Goal: Check status: Check status

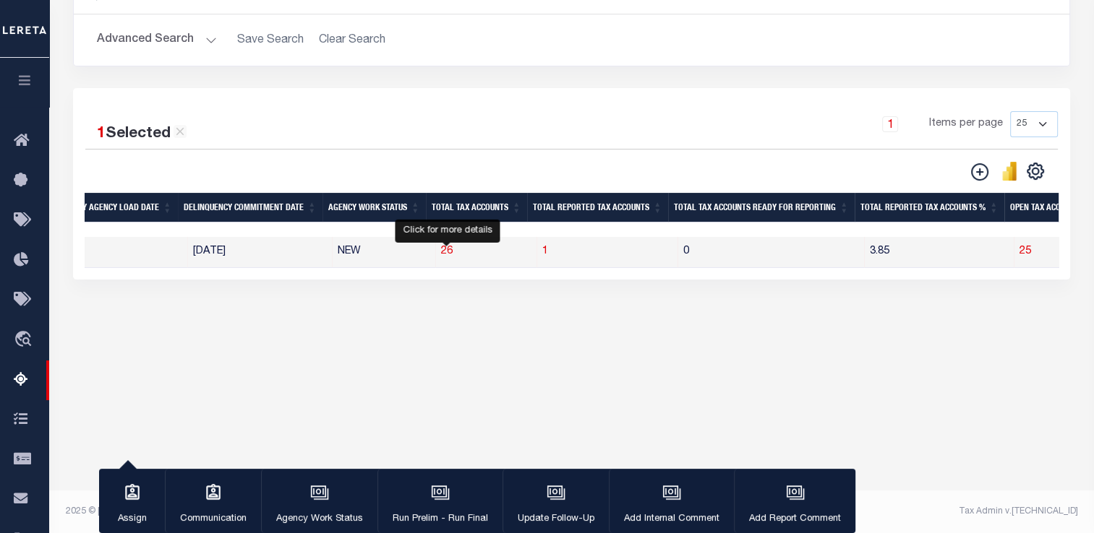
click at [447, 253] on span "26" at bounding box center [447, 251] width 12 height 10
select select "100"
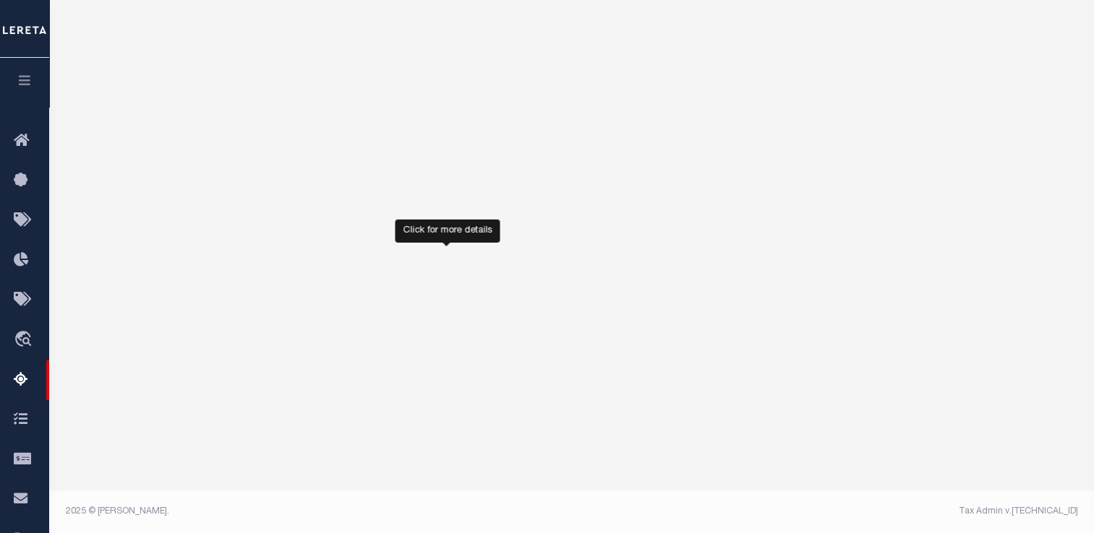
scroll to position [246, 0]
select select "100"
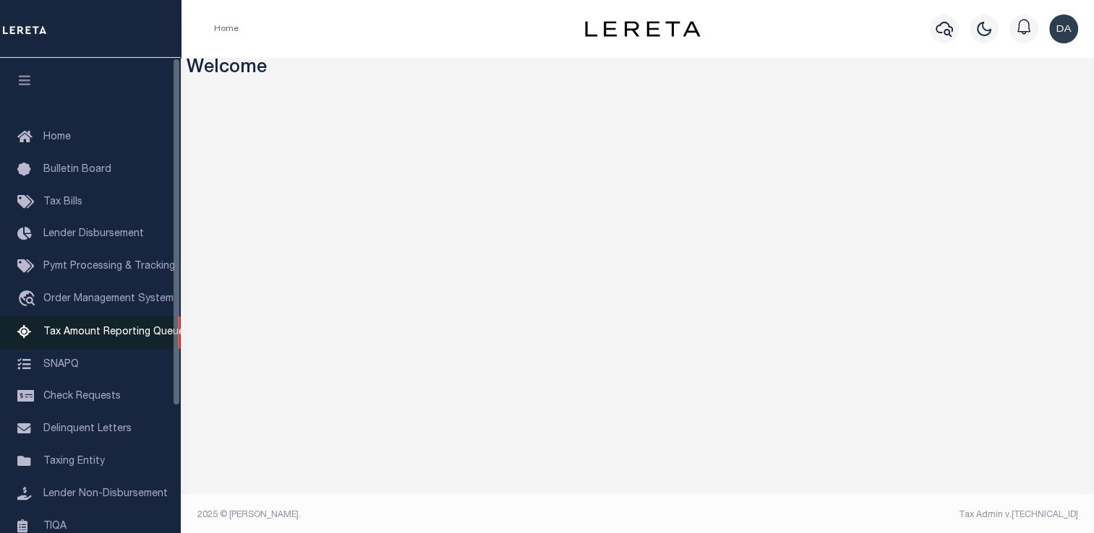
click at [85, 343] on link "Tax Amount Reporting Queue" at bounding box center [90, 333] width 181 height 33
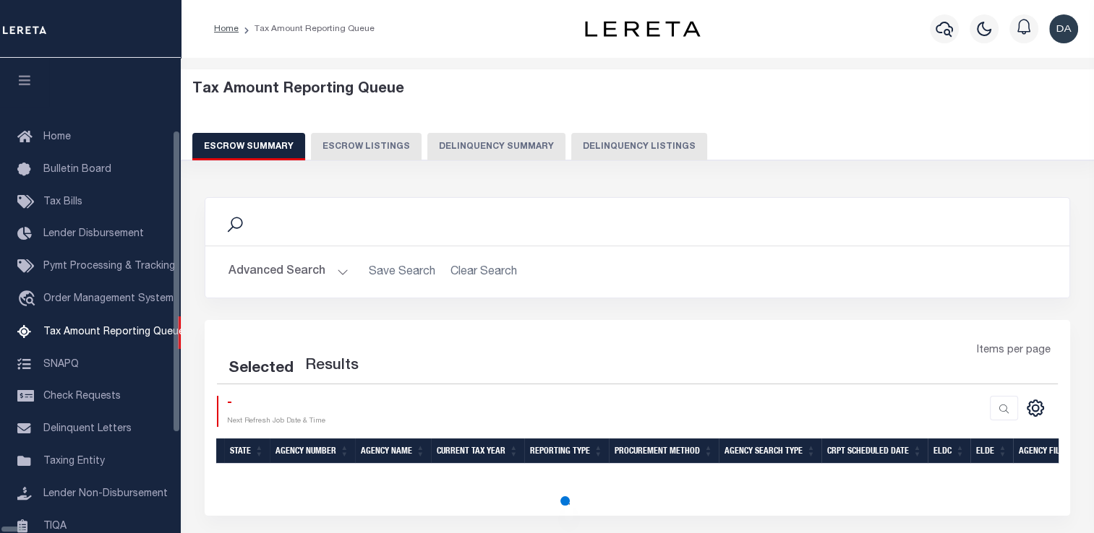
scroll to position [147, 0]
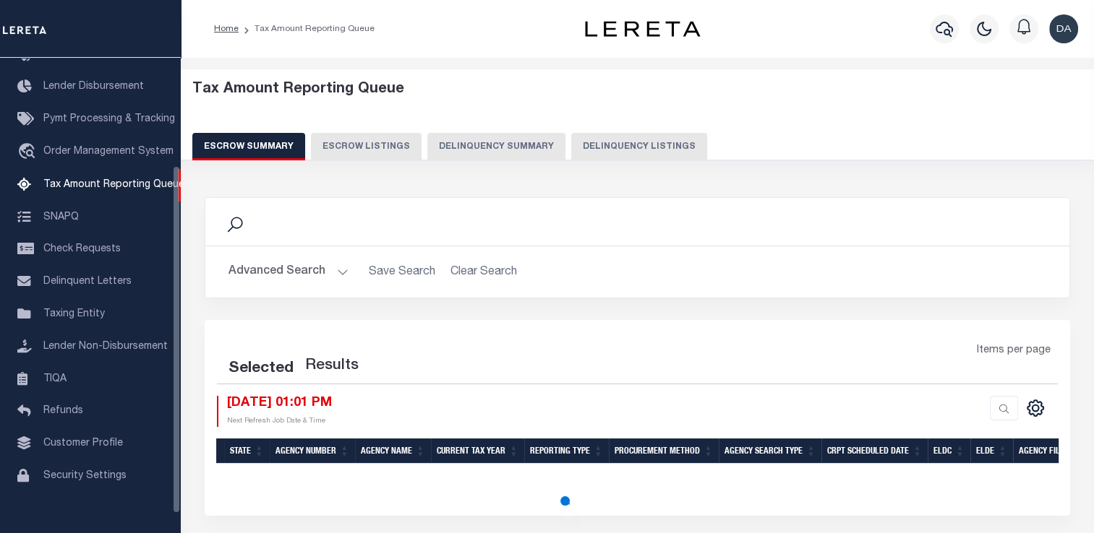
click at [518, 146] on button "Delinquency Summary" at bounding box center [496, 146] width 138 height 27
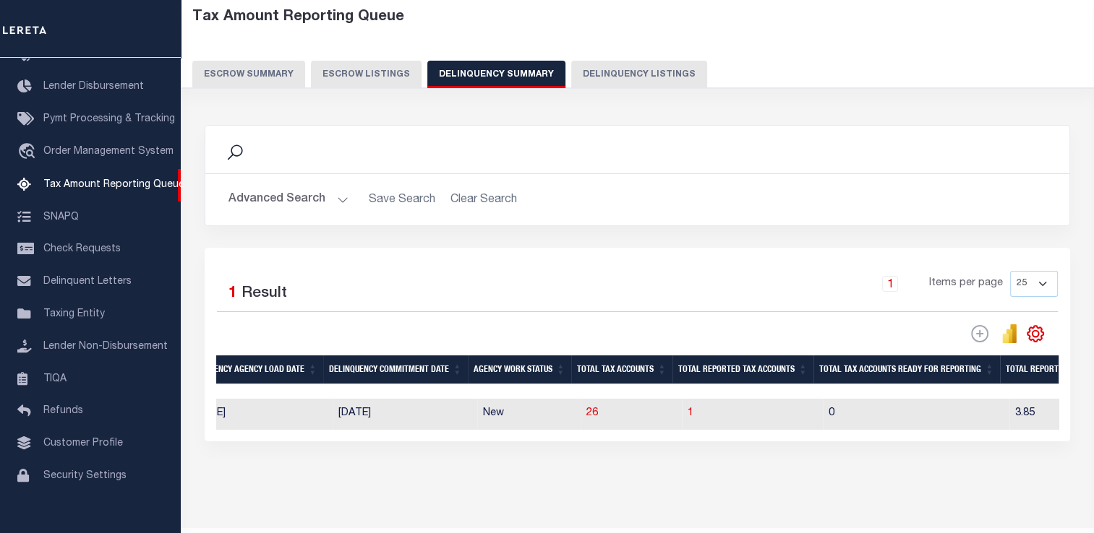
scroll to position [0, 1188]
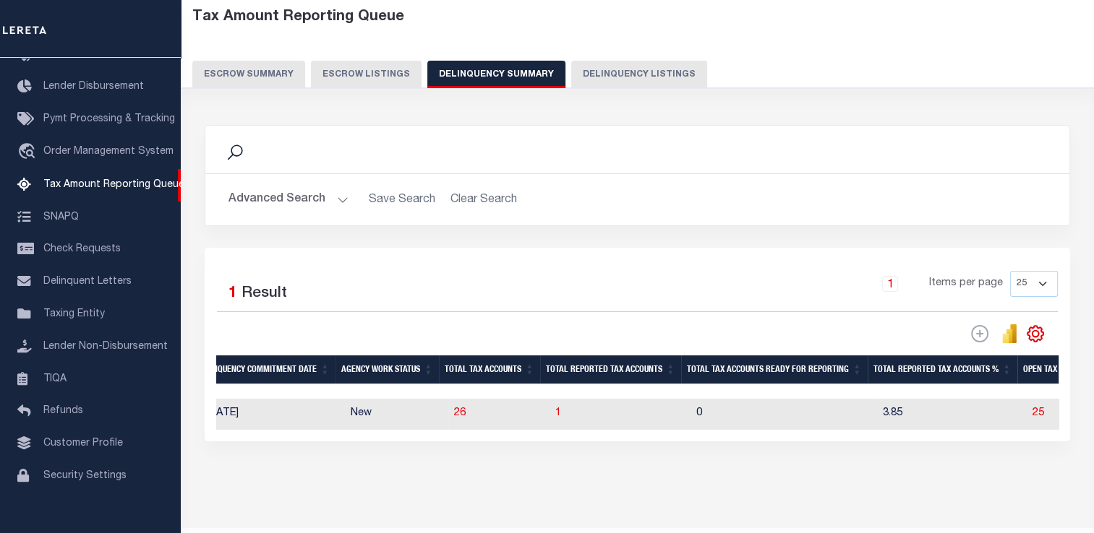
click at [466, 416] on td "26" at bounding box center [498, 414] width 101 height 31
checkbox input "true"
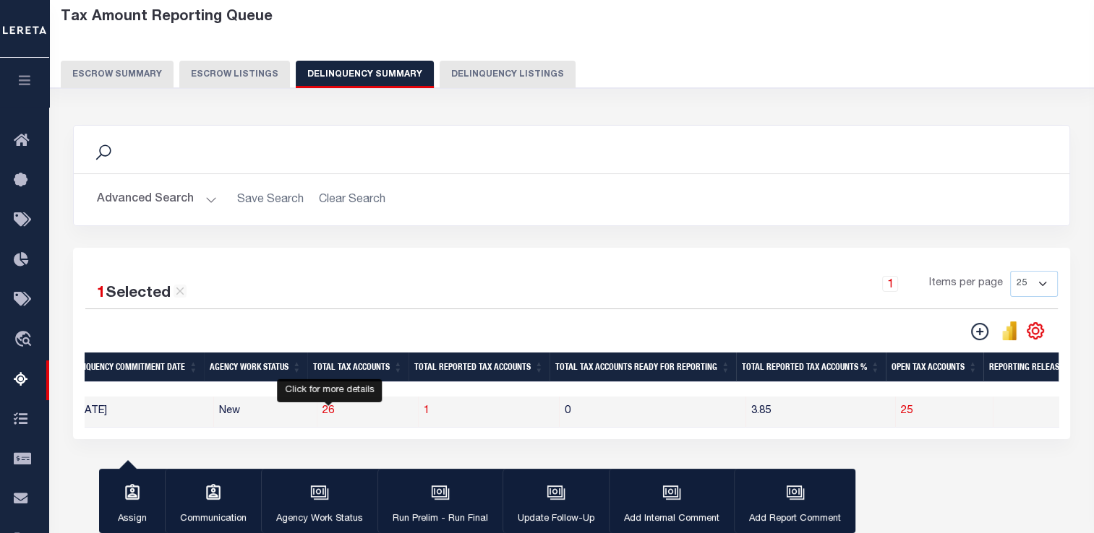
click at [326, 412] on span "26" at bounding box center [328, 411] width 12 height 10
select select "100"
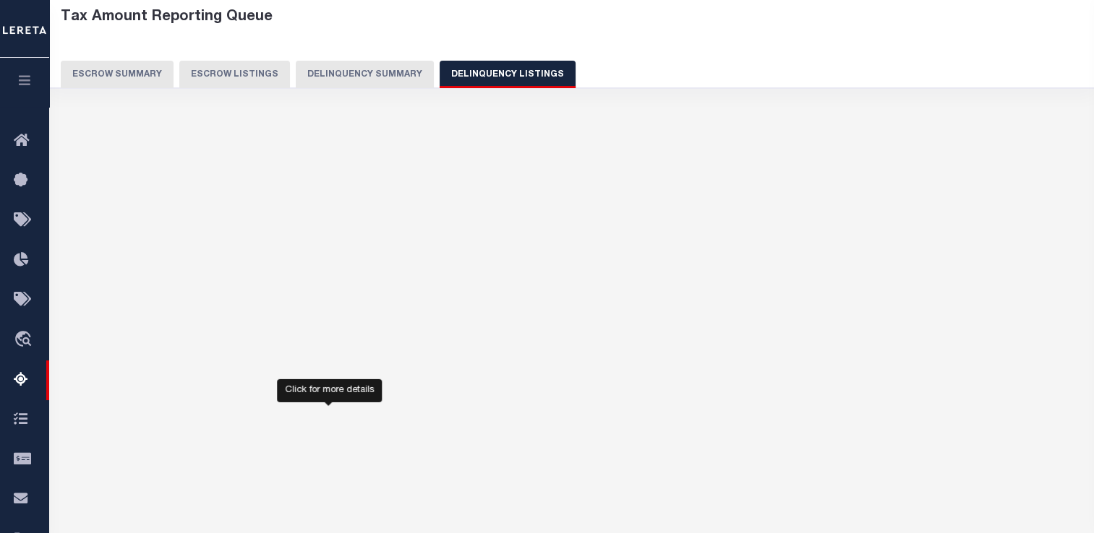
select select "100"
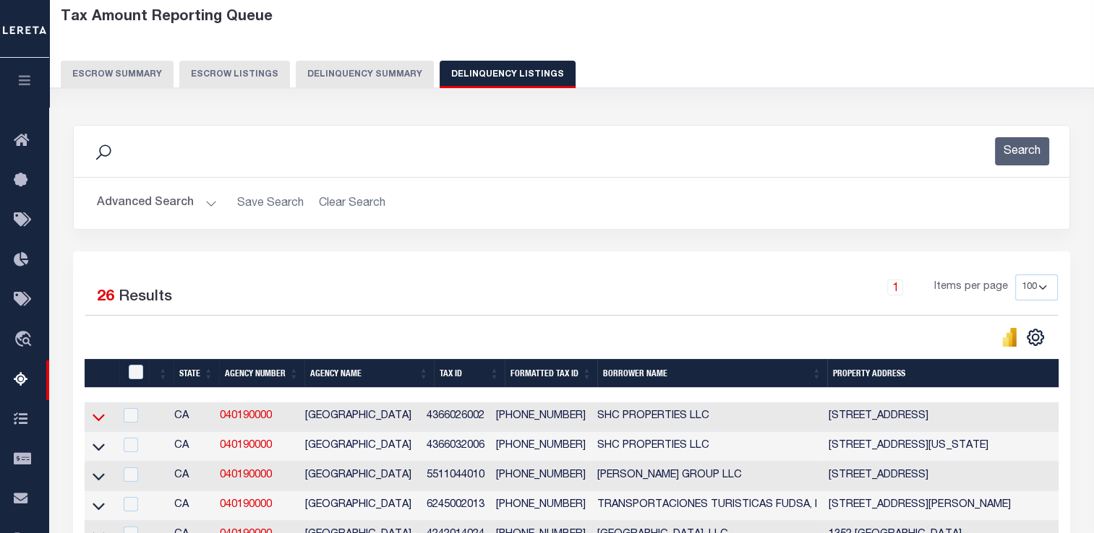
click at [101, 418] on icon at bounding box center [99, 417] width 12 height 15
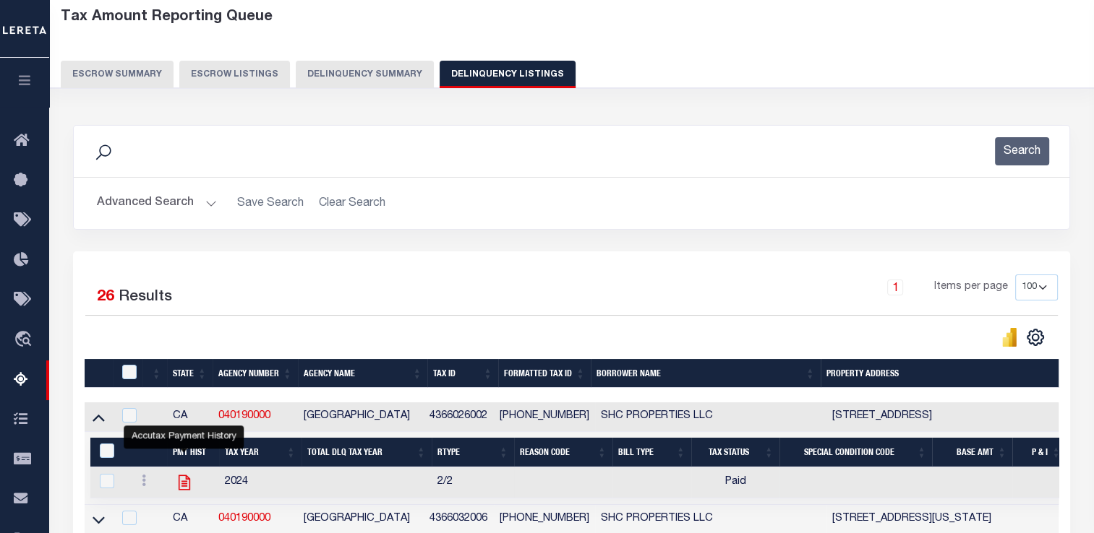
click at [185, 482] on icon "" at bounding box center [184, 482] width 19 height 19
checkbox input "true"
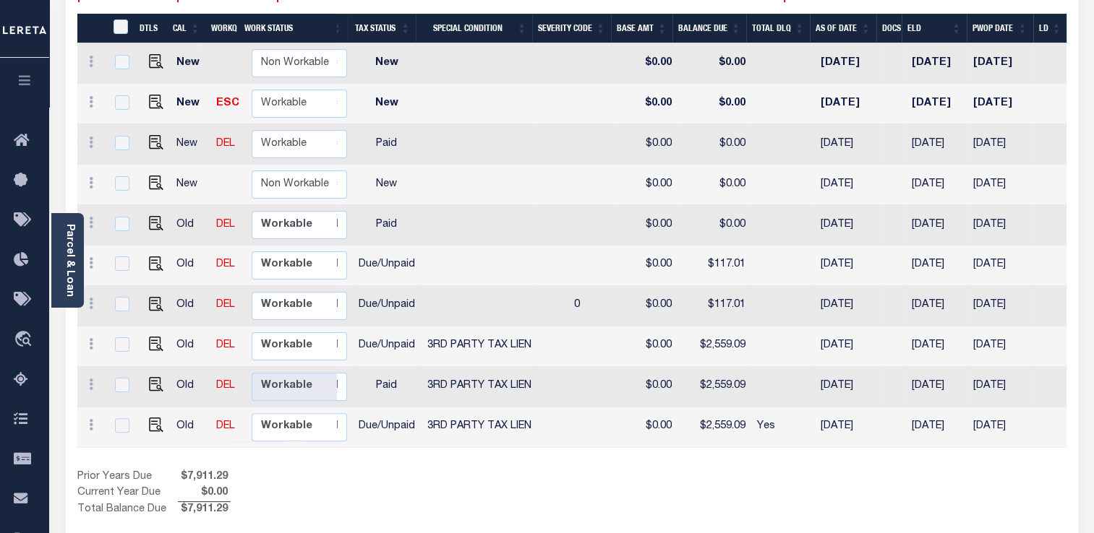
scroll to position [0, 344]
